Goal: Task Accomplishment & Management: Use online tool/utility

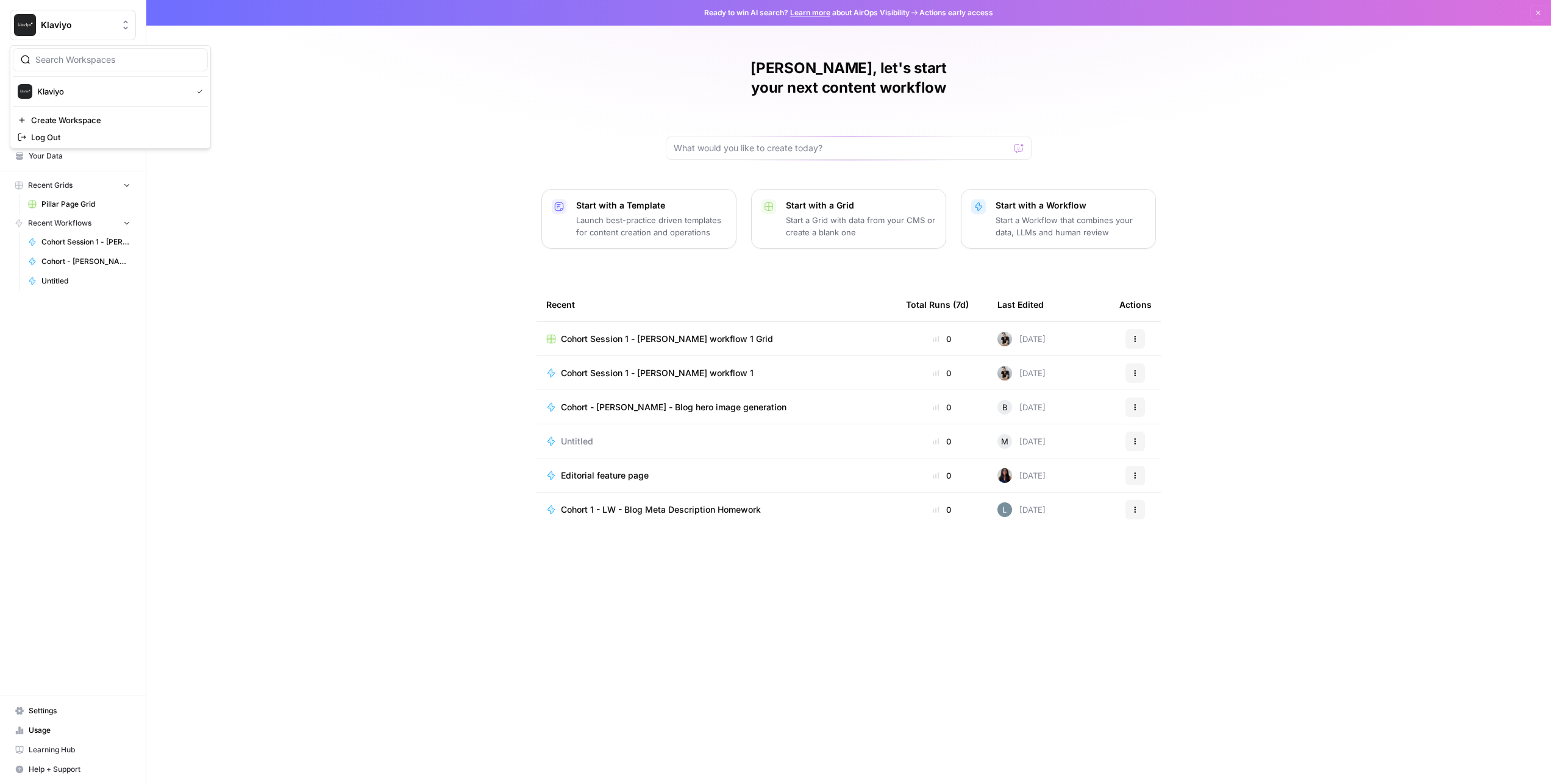
click at [64, 21] on span "Klaviyo" at bounding box center [77, 25] width 74 height 12
drag, startPoint x: 326, startPoint y: 175, endPoint x: 320, endPoint y: 175, distance: 6.0
click at [326, 175] on div "[PERSON_NAME], let's start your next content workflow Start with a Template Lau…" at bounding box center [848, 392] width 1405 height 784
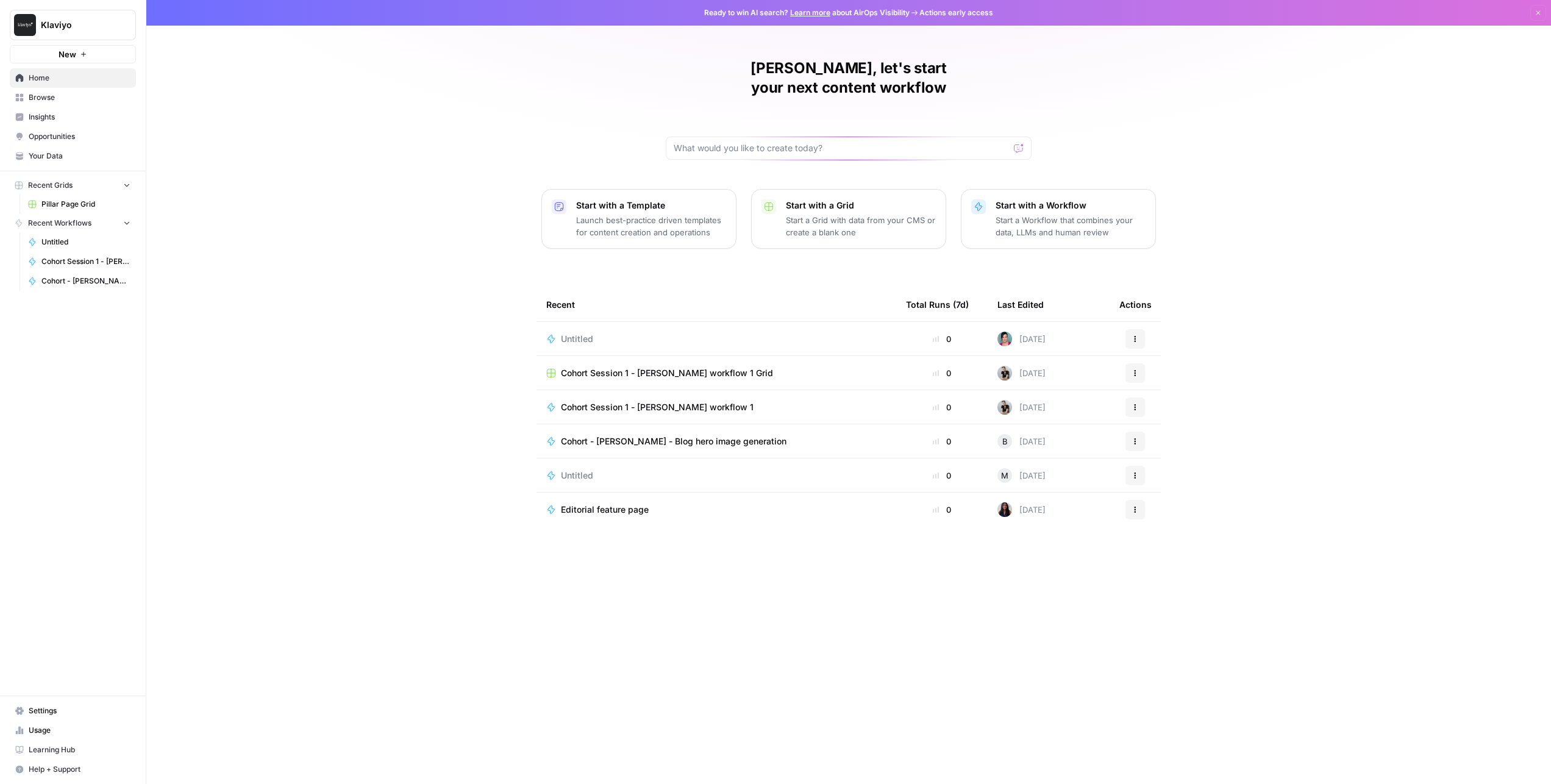
click at [374, 282] on div "[PERSON_NAME], let's start your next content workflow Start with a Template Lau…" at bounding box center [848, 392] width 1405 height 784
click at [334, 279] on div "[PERSON_NAME], let's start your next content workflow Start with a Template Lau…" at bounding box center [848, 392] width 1405 height 784
click at [811, 435] on div "Cohort - [PERSON_NAME] - Blog hero image generation" at bounding box center [716, 441] width 340 height 12
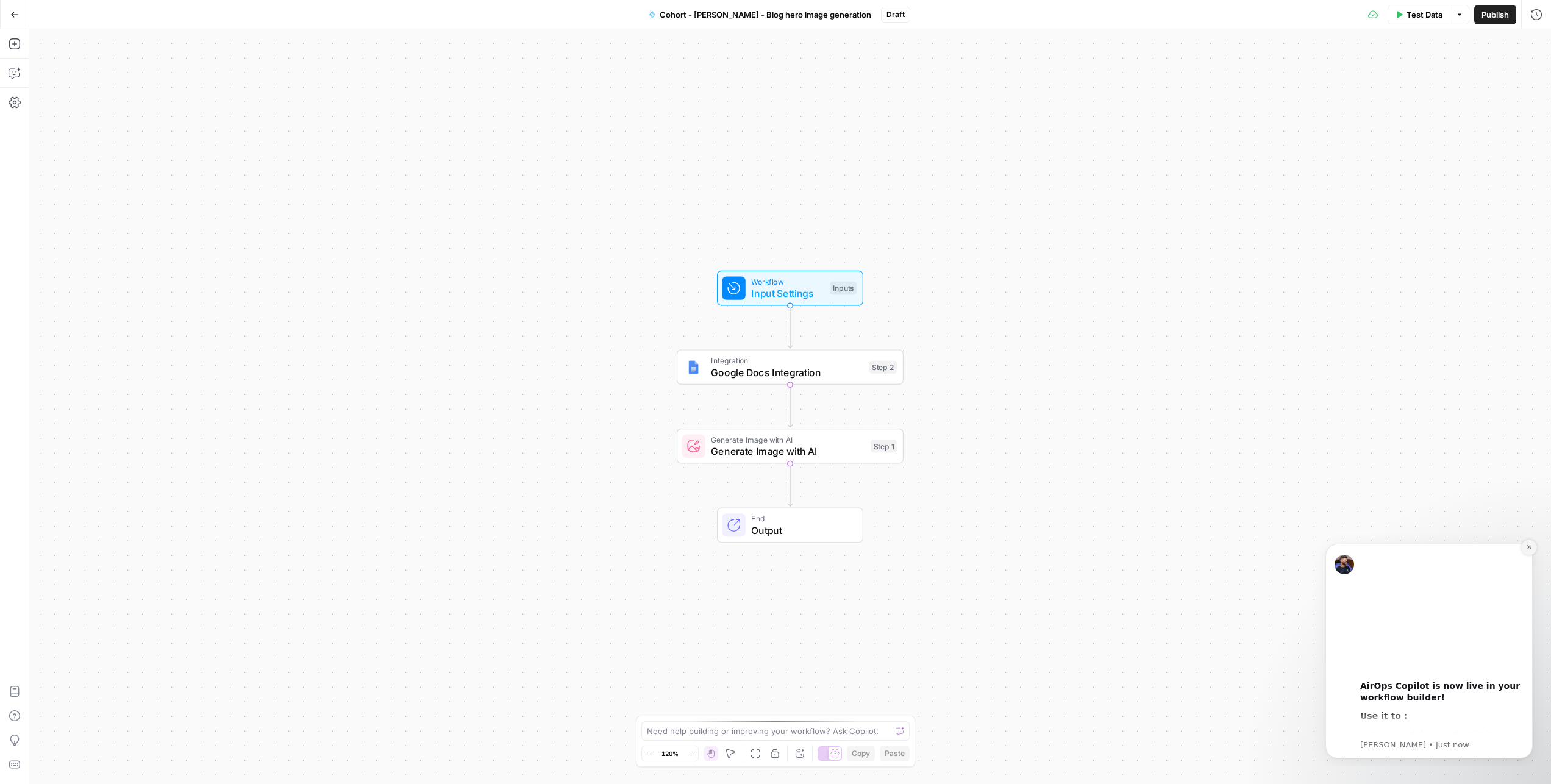
click at [1526, 547] on icon "Dismiss notification" at bounding box center [1529, 547] width 7 height 7
click at [13, 19] on button "Go Back" at bounding box center [14, 14] width 22 height 22
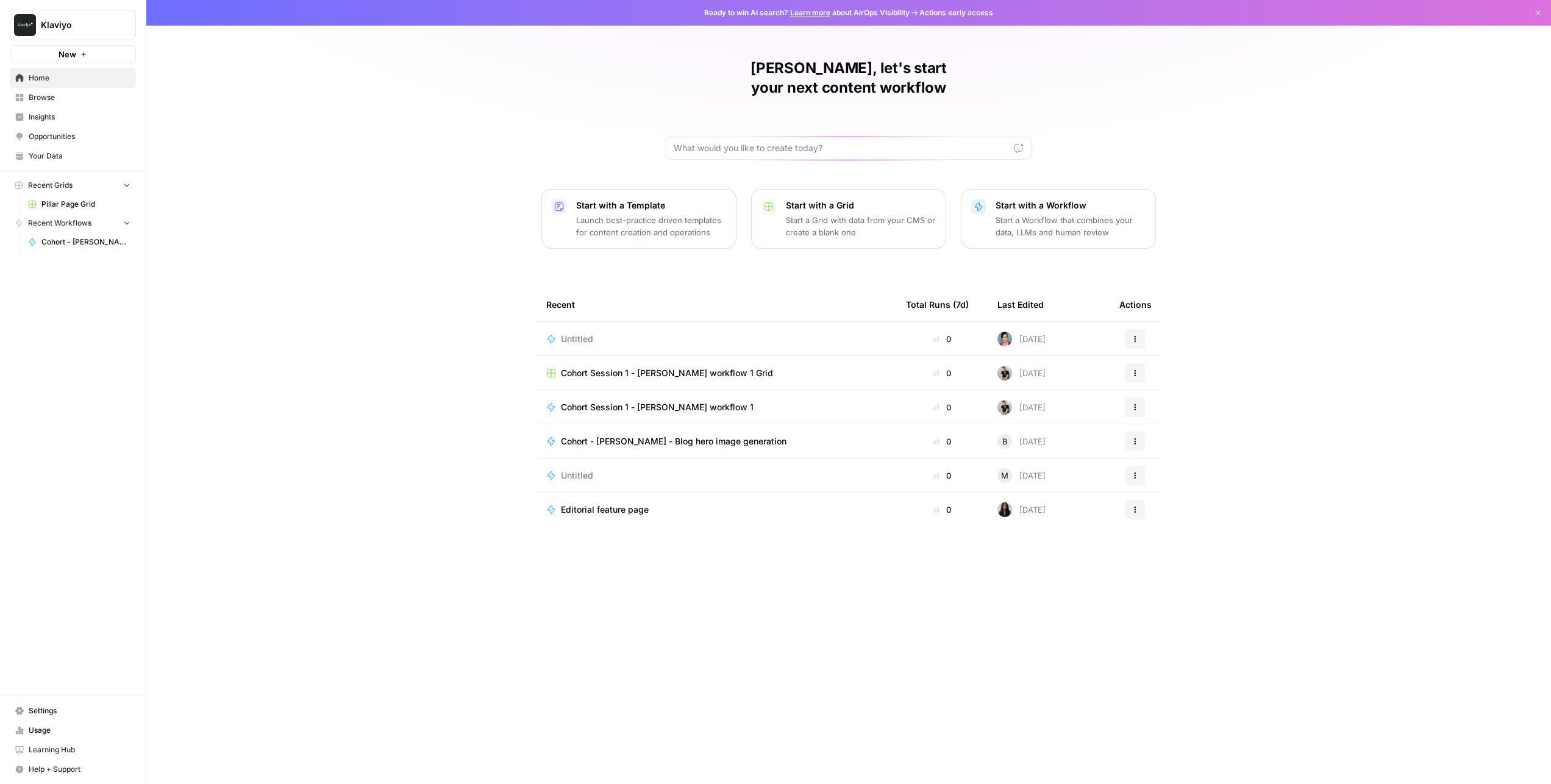
click at [43, 80] on span "Home" at bounding box center [80, 78] width 102 height 11
click at [18, 81] on icon at bounding box center [20, 77] width 8 height 8
click at [57, 20] on span "Klaviyo" at bounding box center [77, 25] width 74 height 12
click at [304, 141] on div "[PERSON_NAME], let's start your next content workflow Start with a Template Lau…" at bounding box center [848, 392] width 1405 height 784
click at [68, 536] on div "Klaviyo New Home Browse Insights Opportunities Your Data Recent Grids Pillar Pa…" at bounding box center [73, 392] width 146 height 784
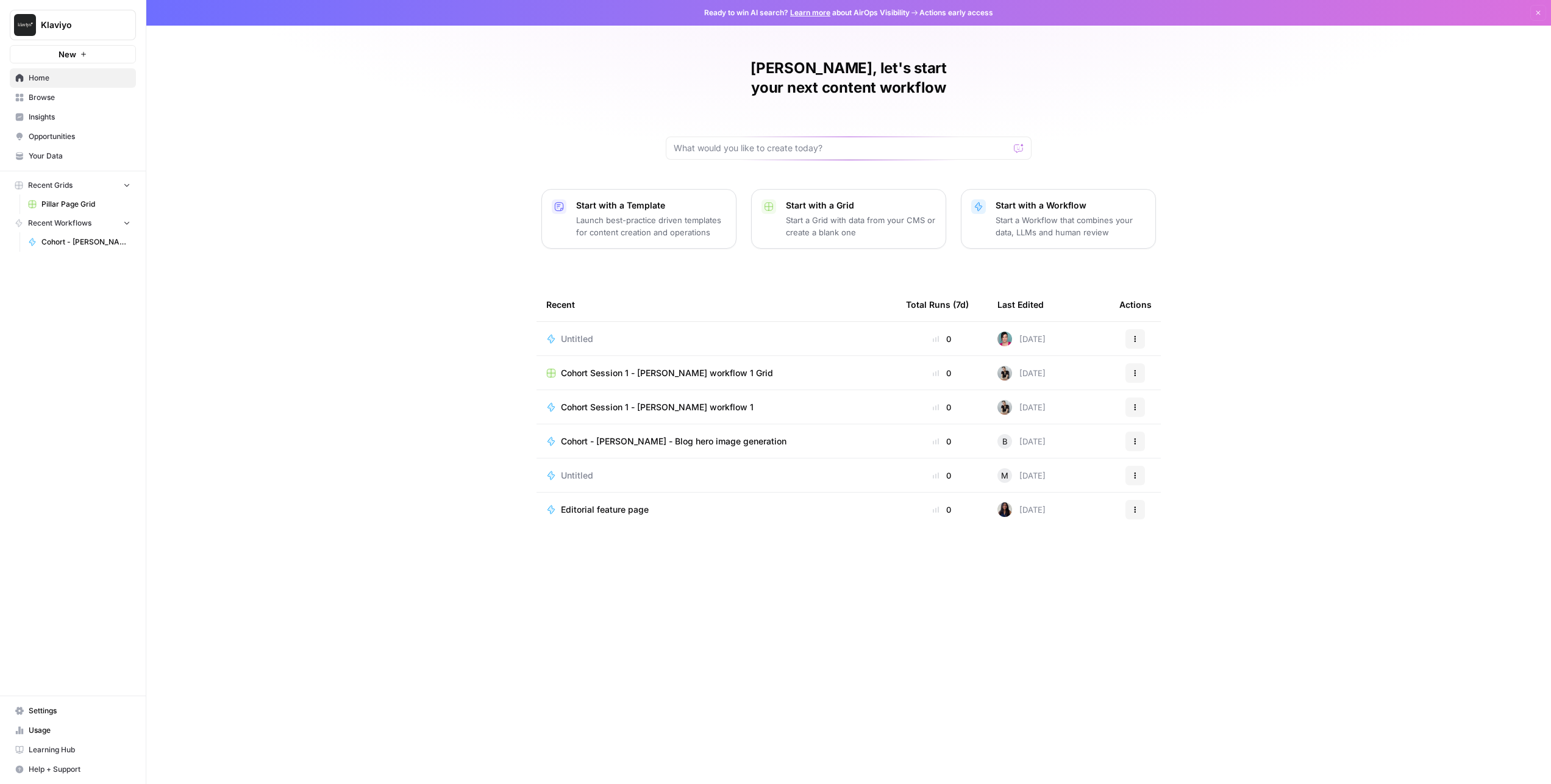
drag, startPoint x: 474, startPoint y: 154, endPoint x: 470, endPoint y: 160, distance: 7.2
click at [474, 154] on div "[PERSON_NAME], let's start your next content workflow Start with a Template Lau…" at bounding box center [848, 392] width 1405 height 784
click at [1539, 15] on icon "button" at bounding box center [1538, 13] width 7 height 7
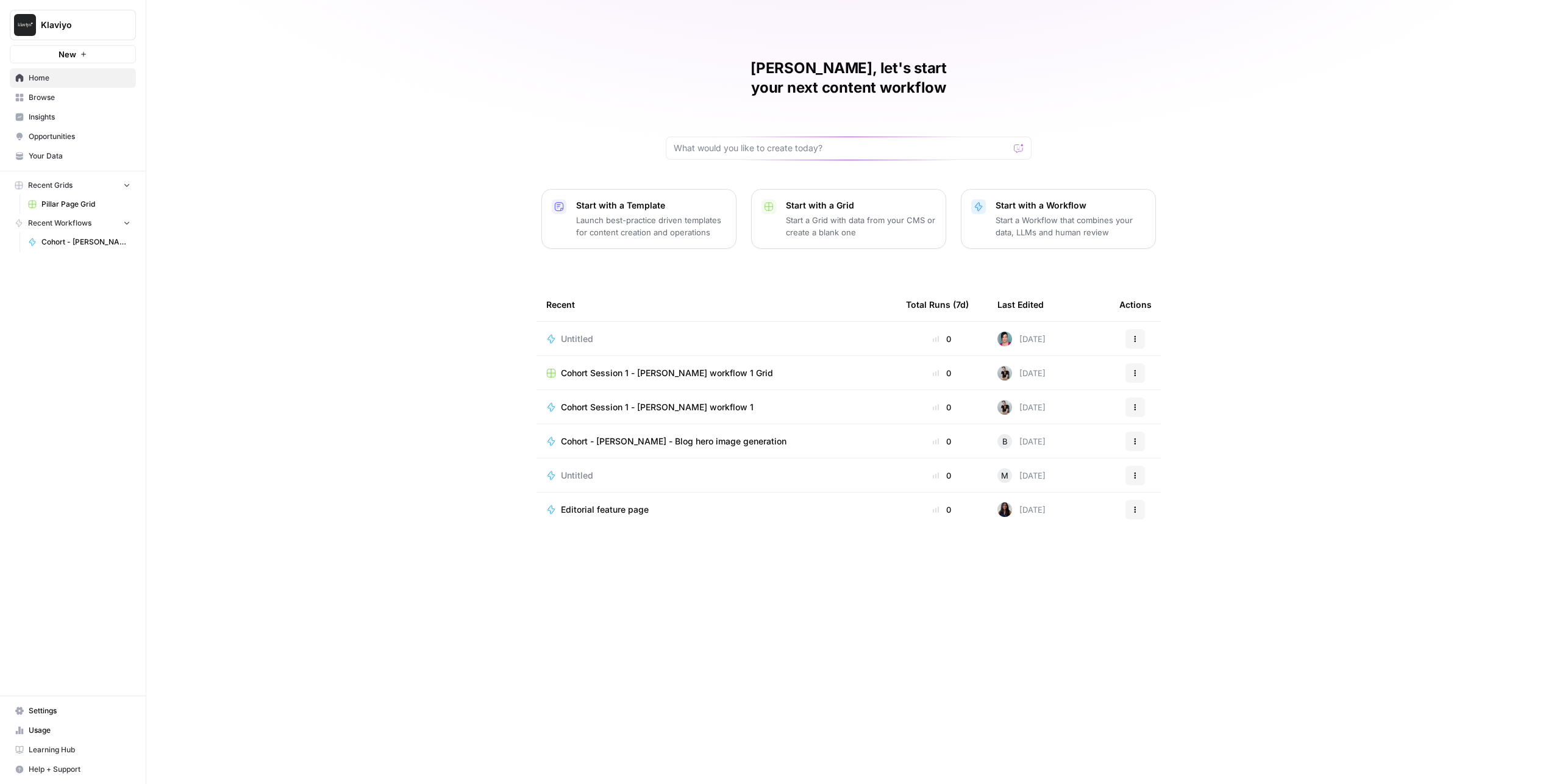
drag, startPoint x: 1355, startPoint y: 56, endPoint x: 1048, endPoint y: 61, distance: 307.0
click at [1339, 55] on div "[PERSON_NAME], let's start your next content workflow Start with a Template Lau…" at bounding box center [848, 392] width 1405 height 784
click at [65, 100] on span "Browse" at bounding box center [80, 98] width 102 height 11
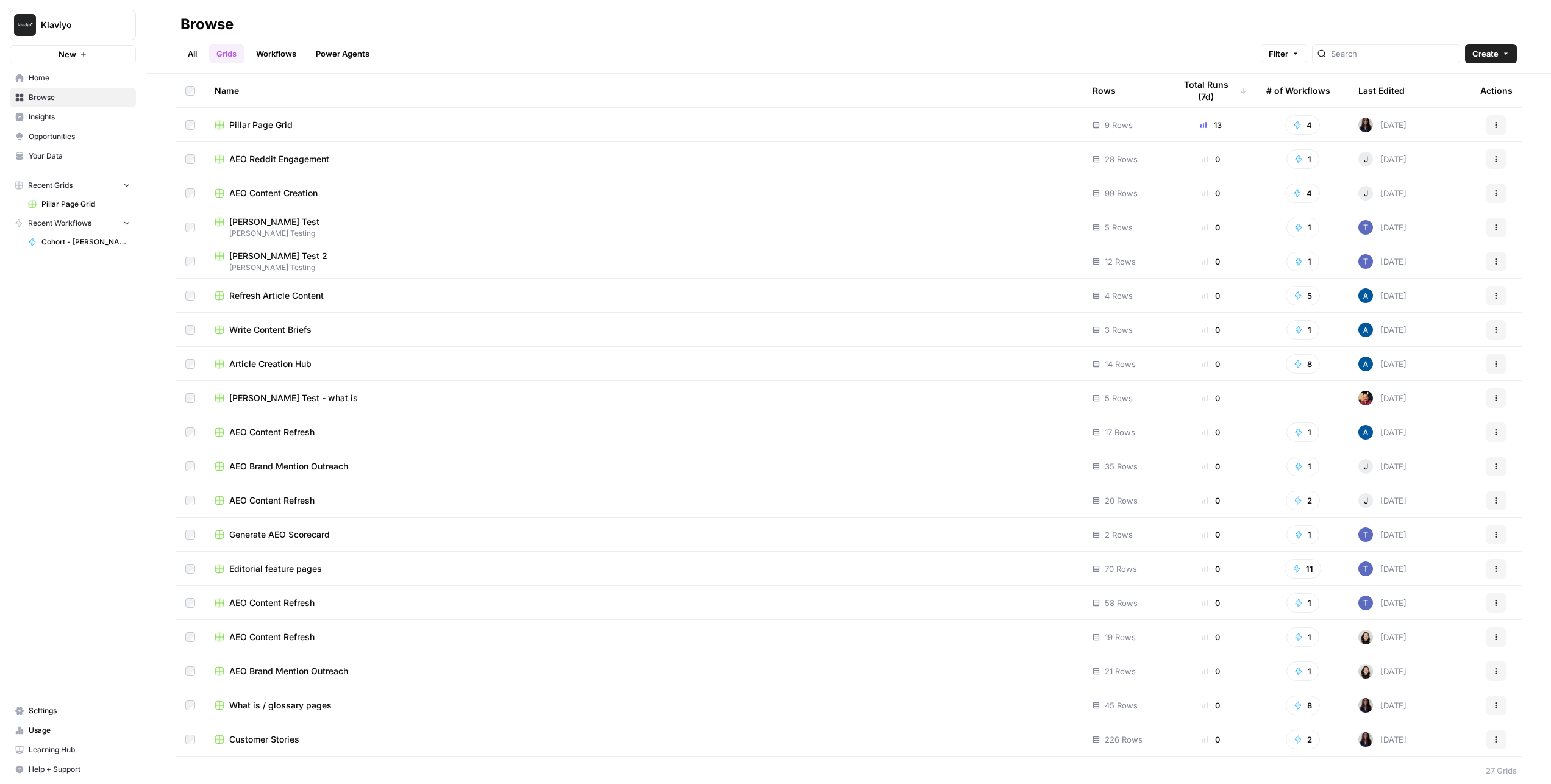
drag, startPoint x: 96, startPoint y: 320, endPoint x: 94, endPoint y: 277, distance: 43.0
click at [96, 320] on div "Klaviyo New Home Browse Insights Opportunities Your Data Recent Grids Pillar Pa…" at bounding box center [73, 392] width 146 height 784
click at [277, 51] on link "Workflows" at bounding box center [276, 53] width 55 height 20
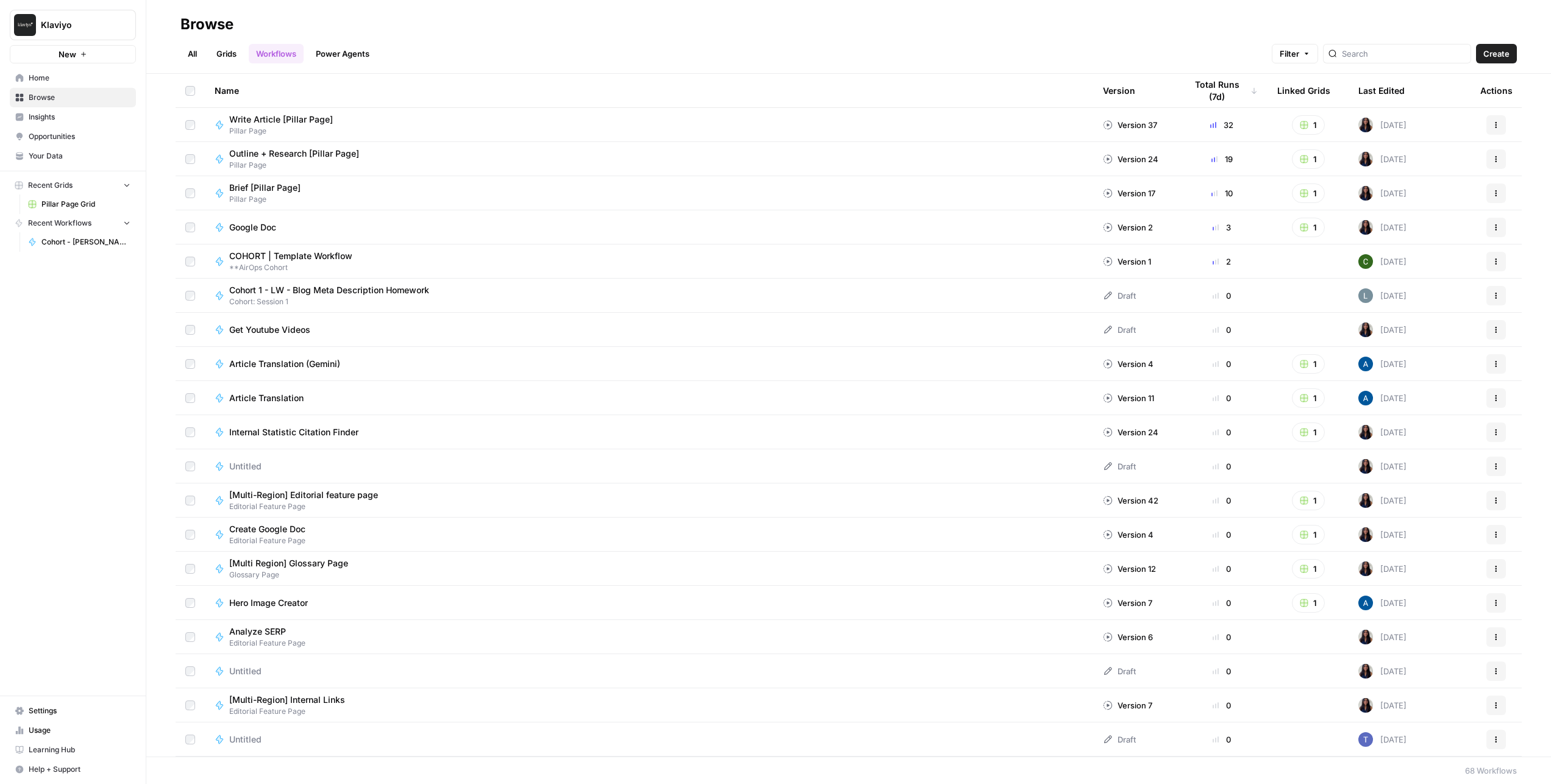
click at [1384, 80] on div "Last Edited" at bounding box center [1381, 91] width 46 height 34
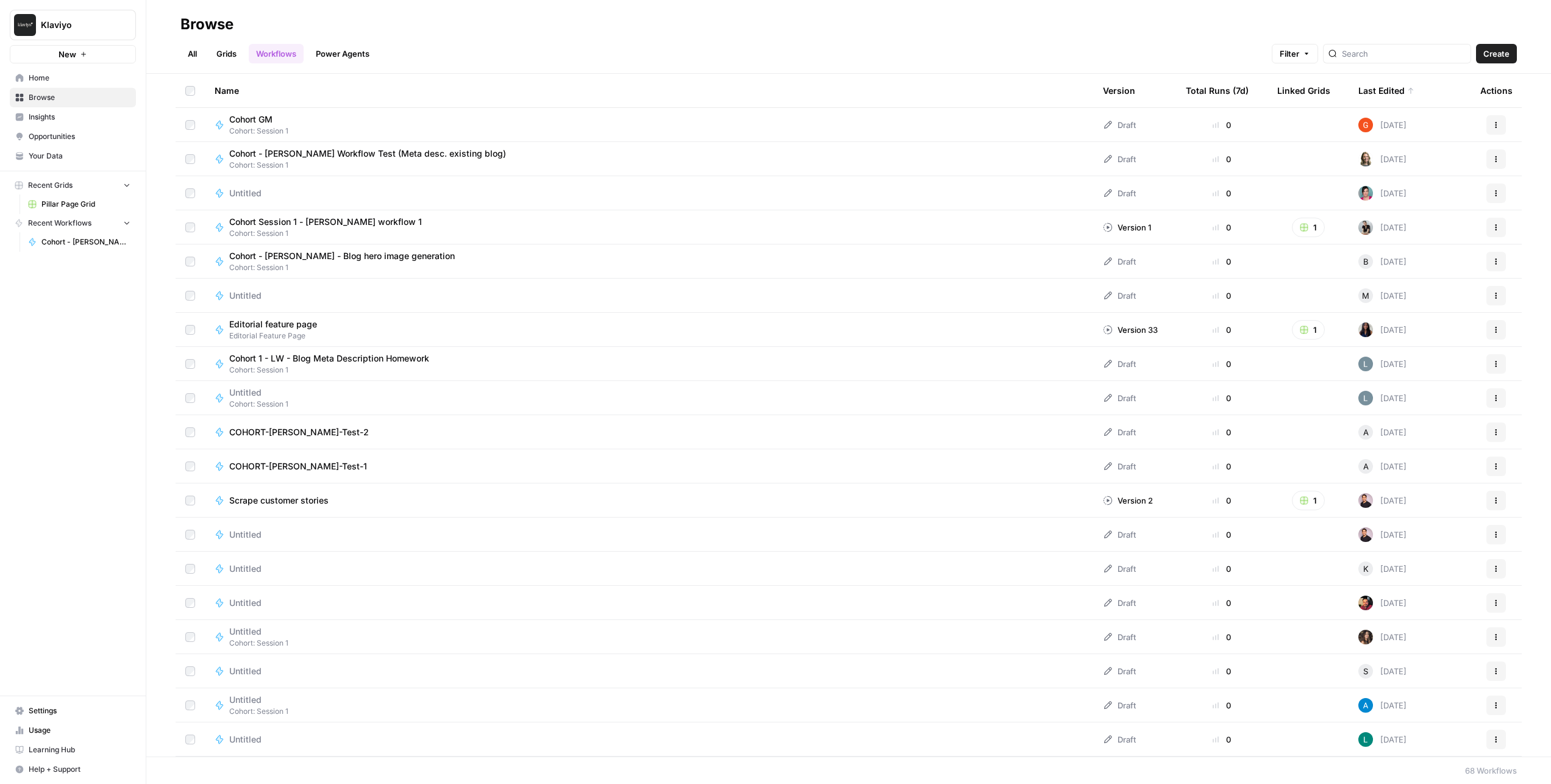
click at [1494, 56] on span "Create" at bounding box center [1496, 53] width 26 height 12
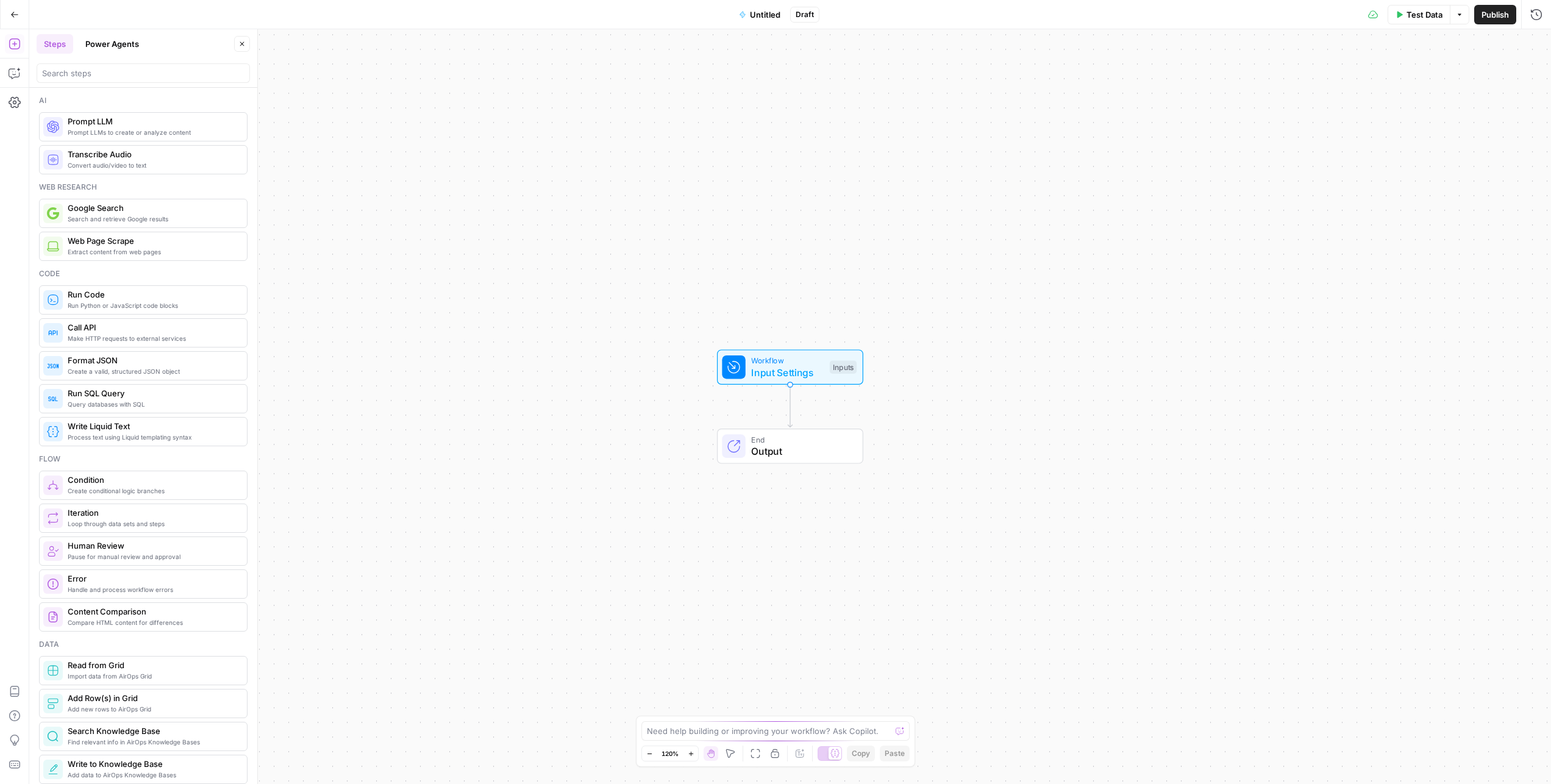
click at [755, 17] on span "Untitled" at bounding box center [765, 14] width 30 height 12
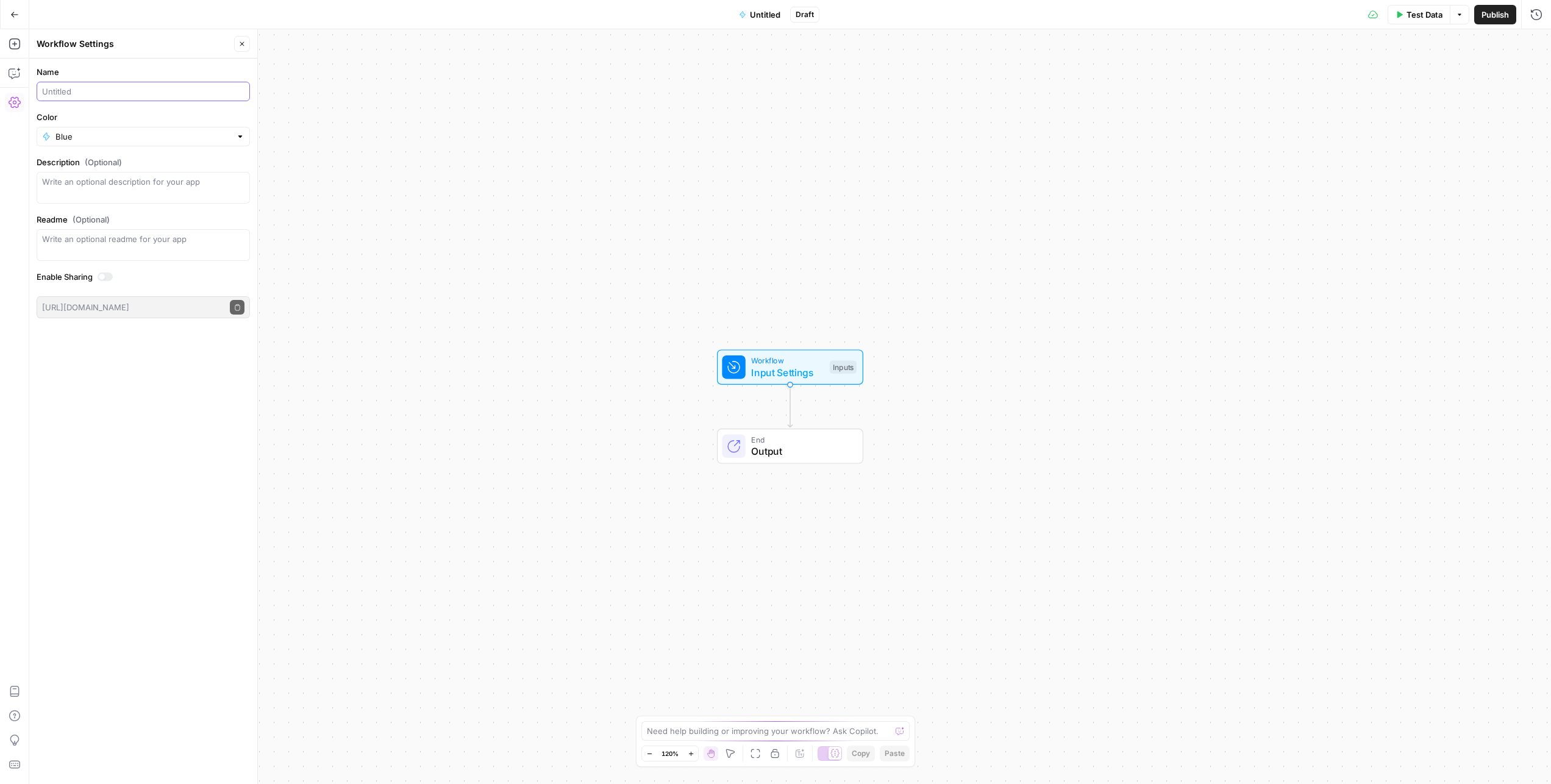
click at [120, 86] on input "Name" at bounding box center [143, 91] width 202 height 12
type input "Cohort - [PERSON_NAME] Test Workflow"
click at [1504, 18] on span "Publish" at bounding box center [1495, 14] width 27 height 12
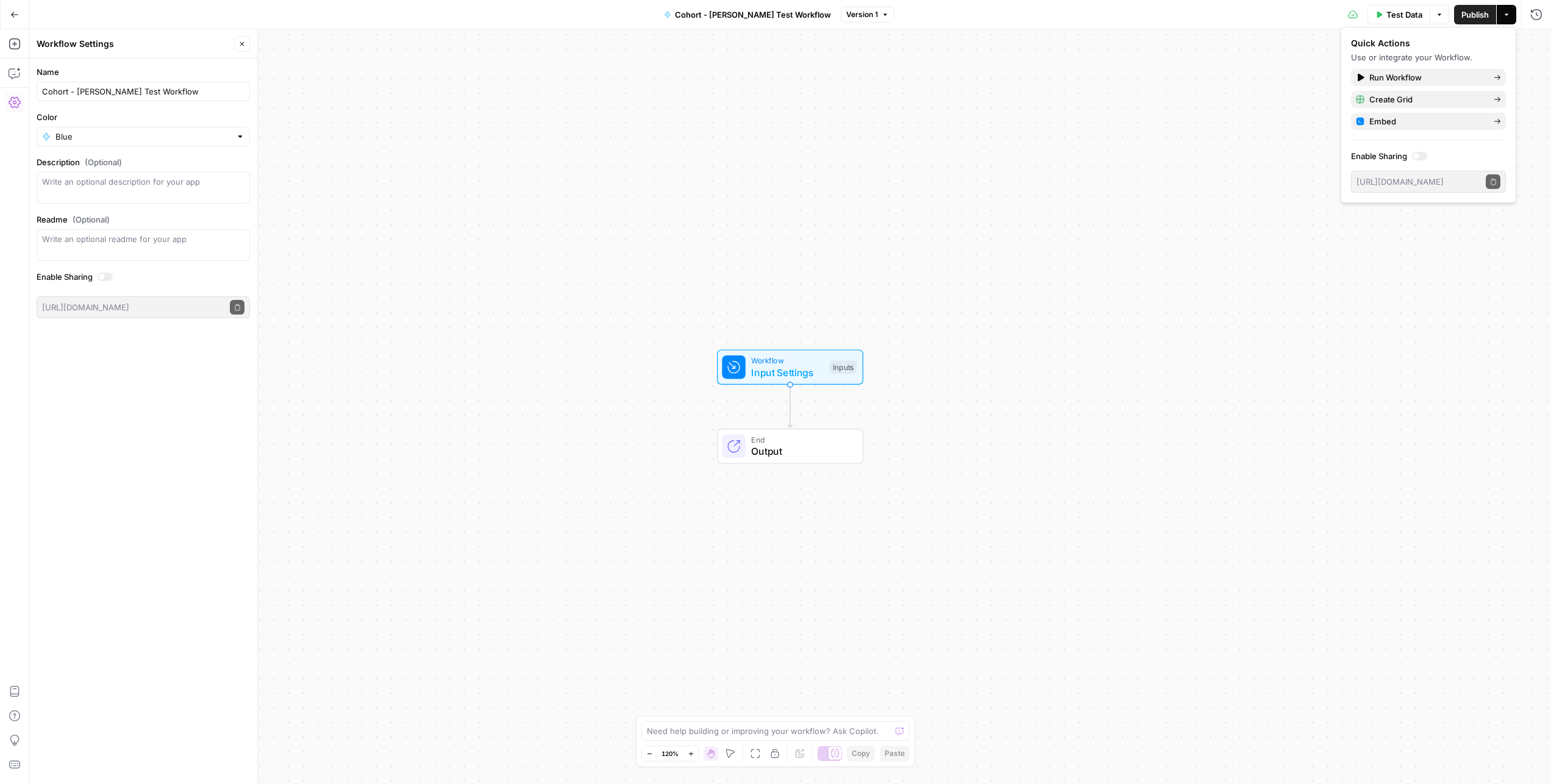
click at [632, 214] on div "Workflow Input Settings Inputs End Output" at bounding box center [790, 407] width 1521 height 754
